Goal: Information Seeking & Learning: Check status

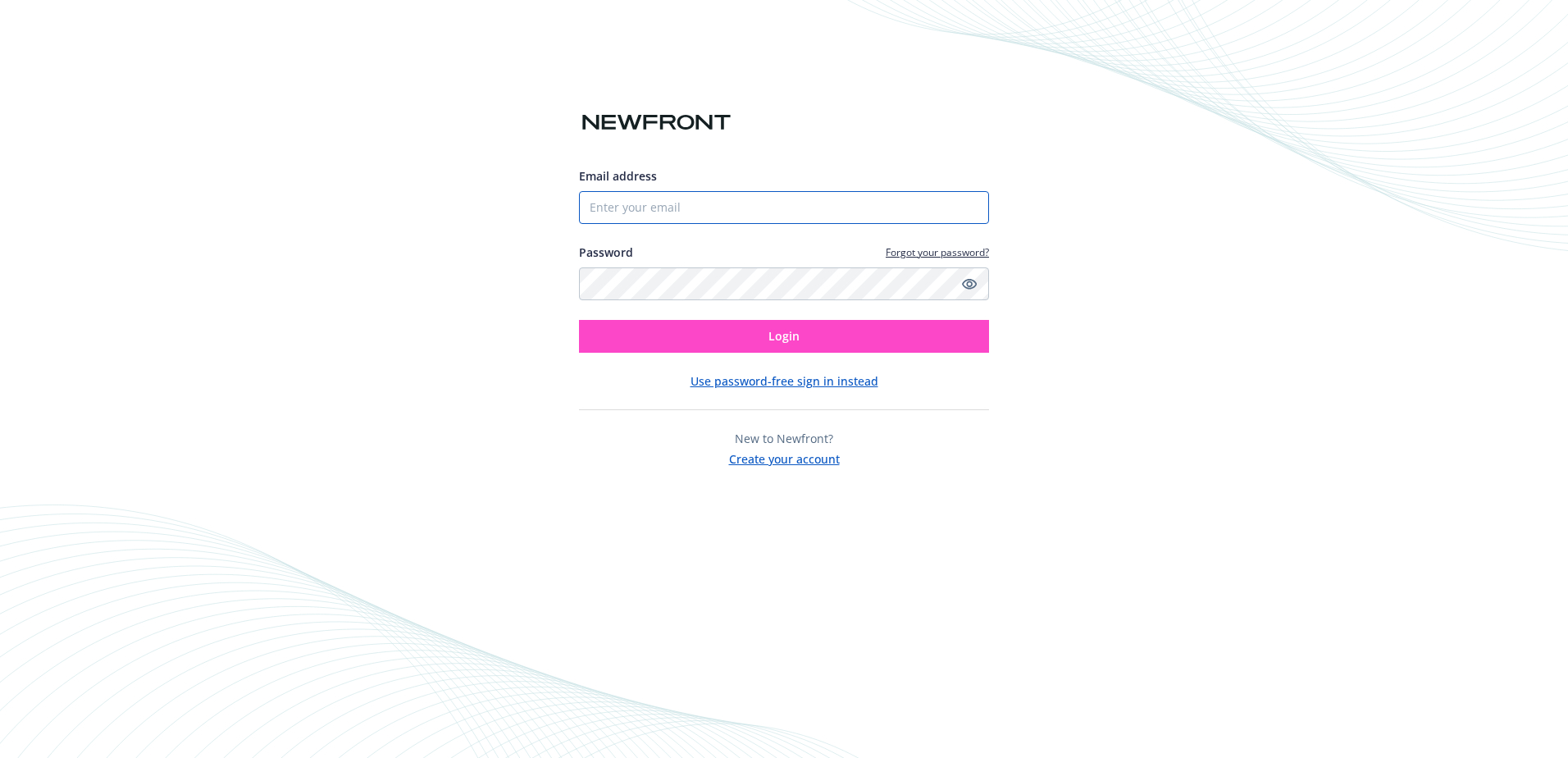
type input "[EMAIL_ADDRESS][DOMAIN_NAME]"
click at [821, 339] on button "Login" at bounding box center [784, 337] width 410 height 33
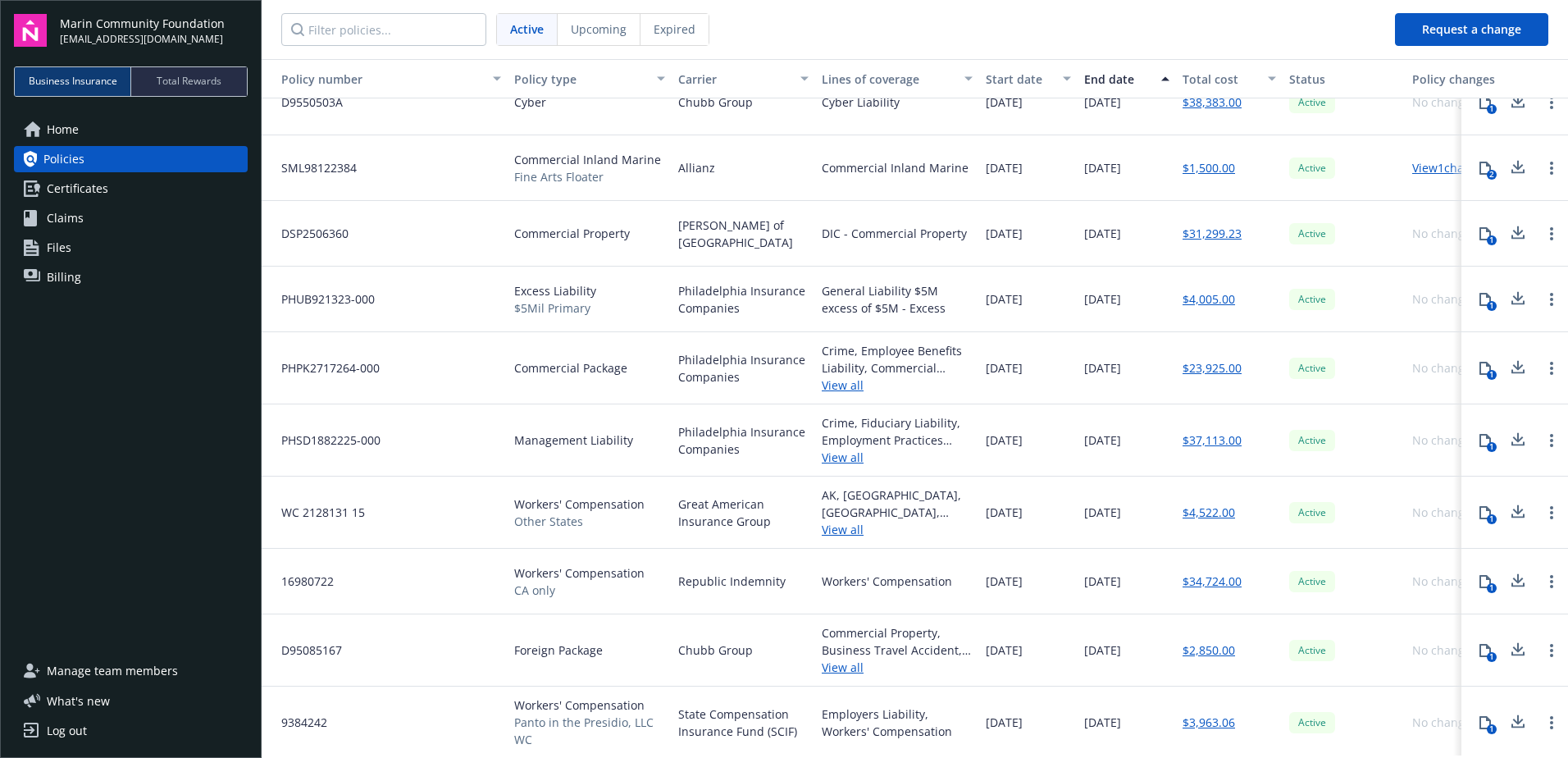
scroll to position [307, 0]
click at [1206, 569] on link "$34,724.00" at bounding box center [1212, 578] width 59 height 17
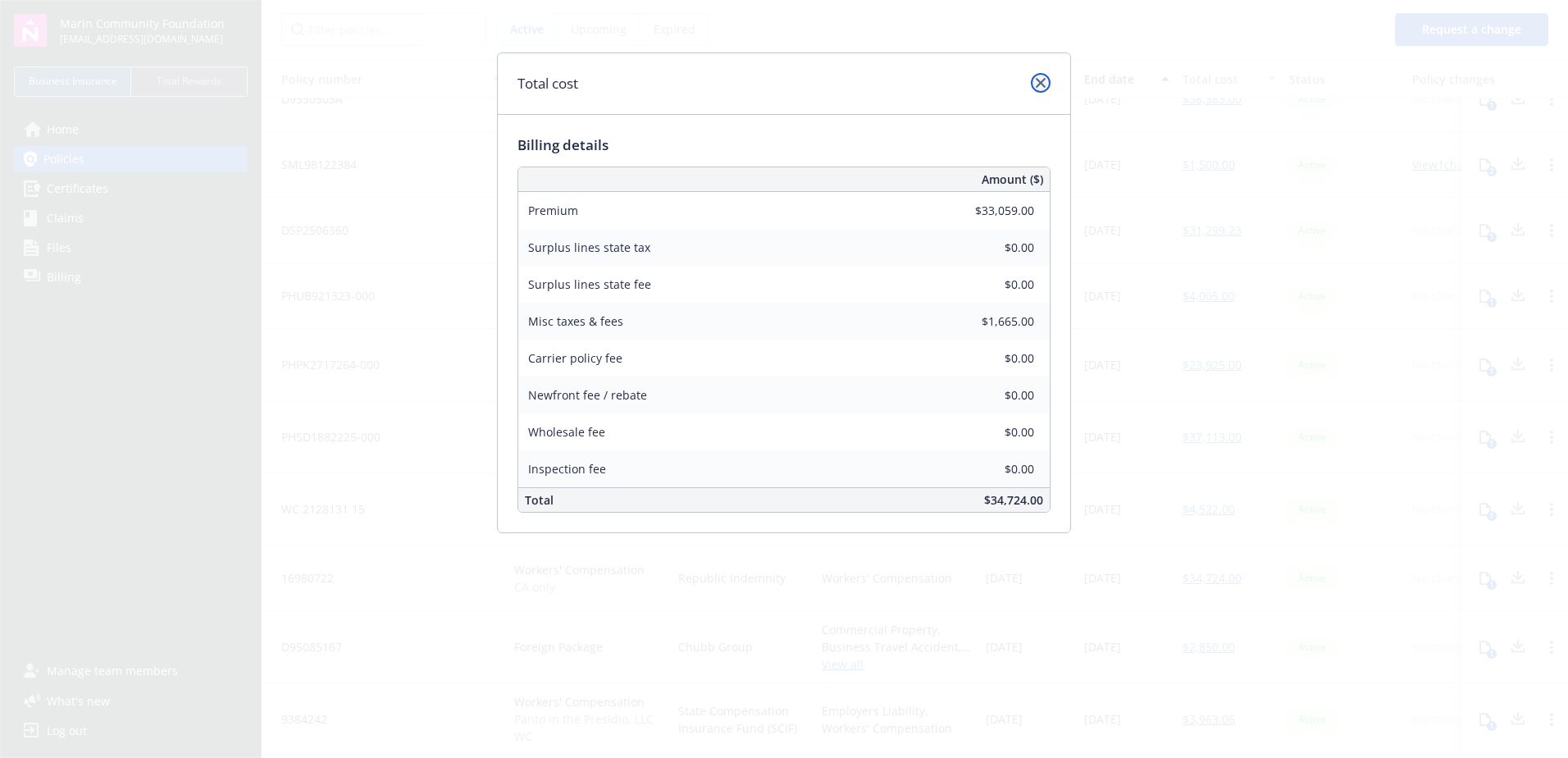
click at [1047, 85] on link "close" at bounding box center [1040, 83] width 20 height 20
